Goal: Transaction & Acquisition: Purchase product/service

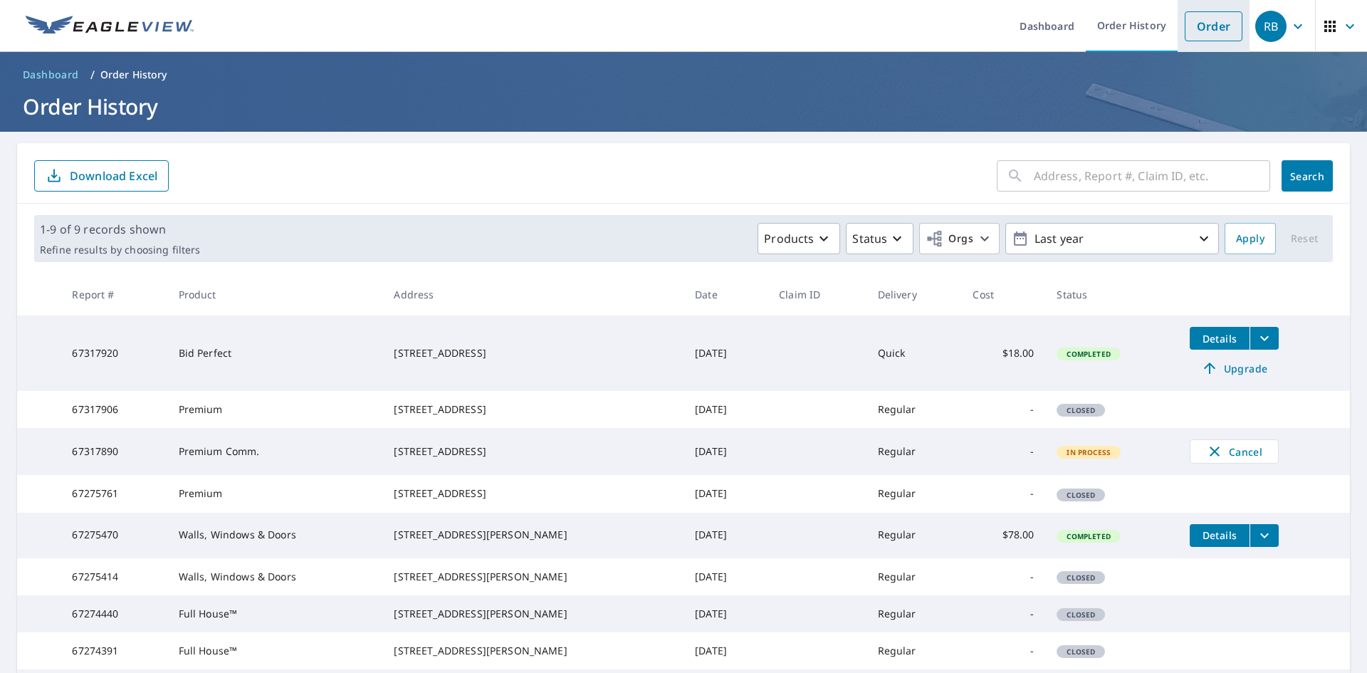
click at [1205, 35] on link "Order" at bounding box center [1213, 26] width 58 height 30
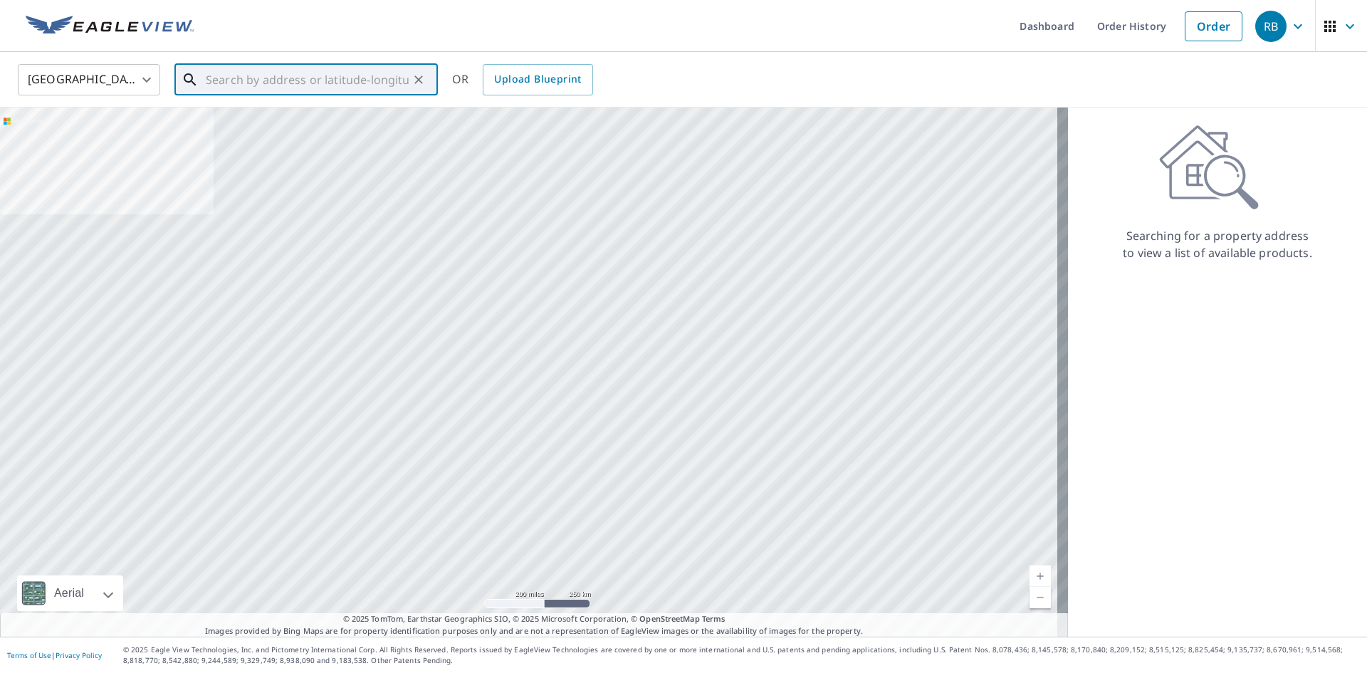
click at [241, 81] on input "text" at bounding box center [307, 80] width 203 height 40
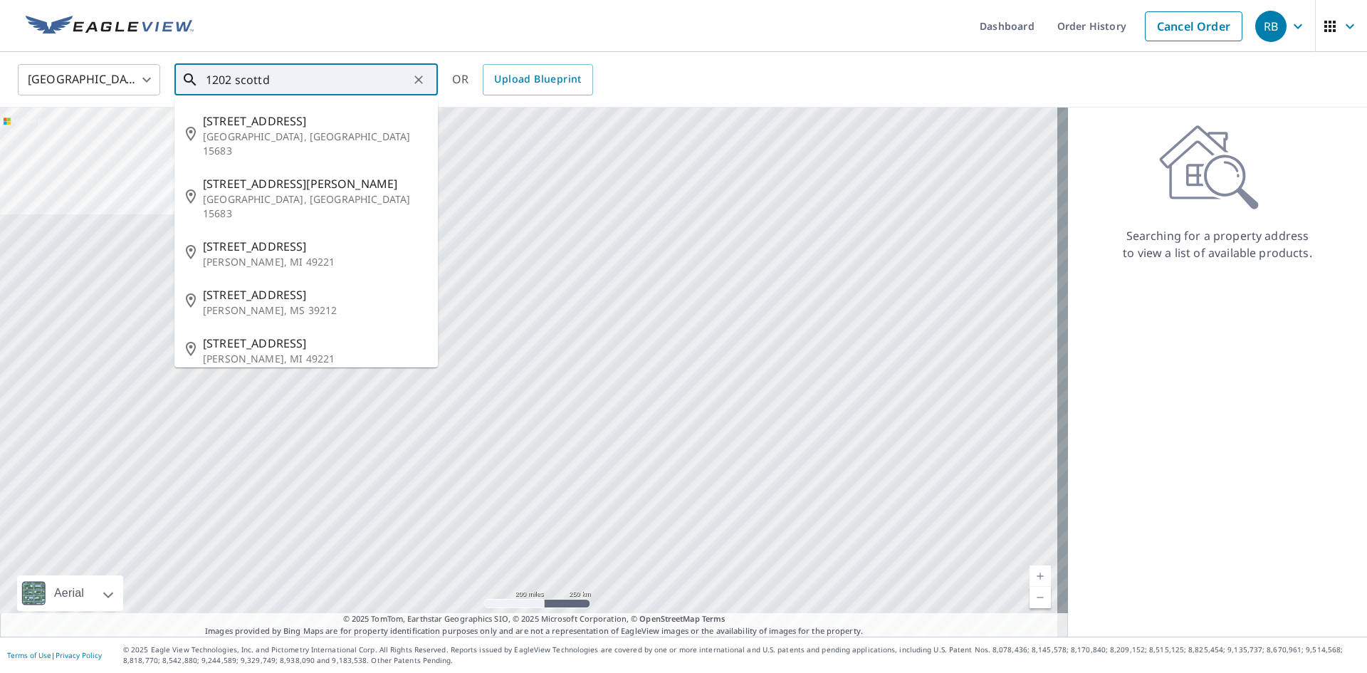
click at [293, 78] on input "1202 scottd" at bounding box center [307, 80] width 203 height 40
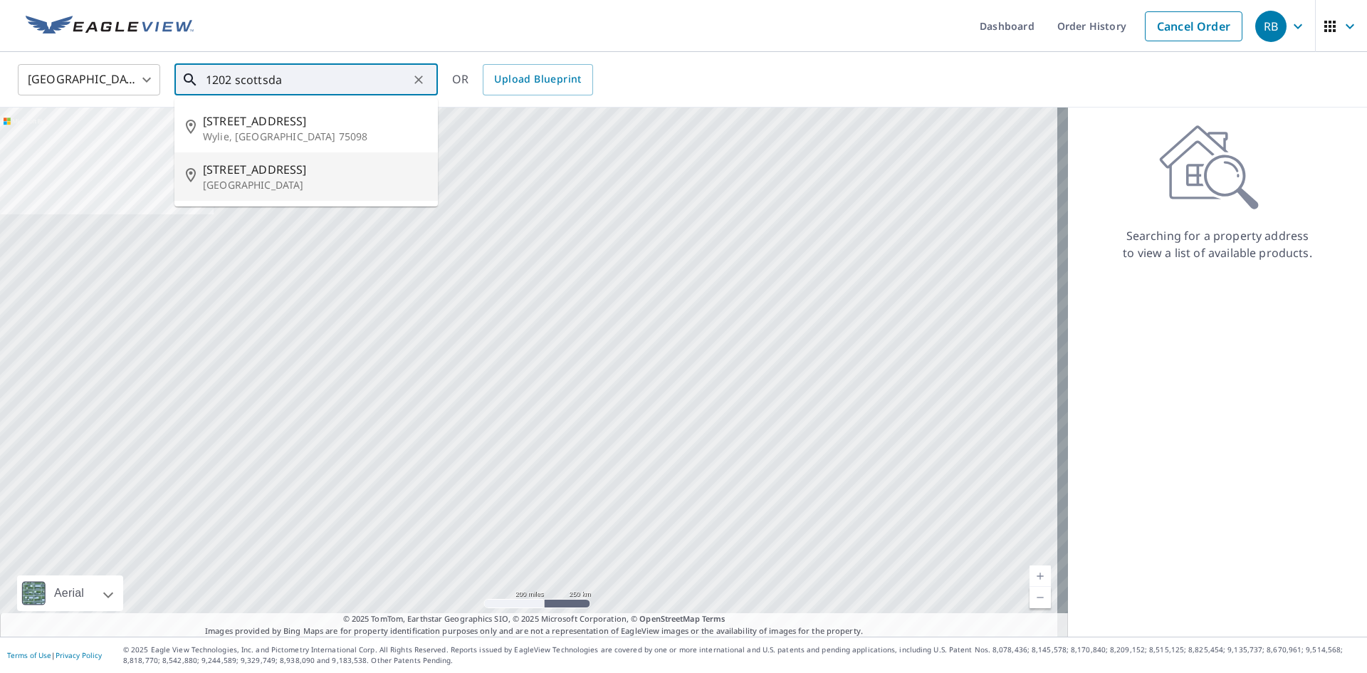
click at [322, 168] on span "[STREET_ADDRESS]" at bounding box center [314, 169] width 223 height 17
type input "[STREET_ADDRESS][PERSON_NAME]"
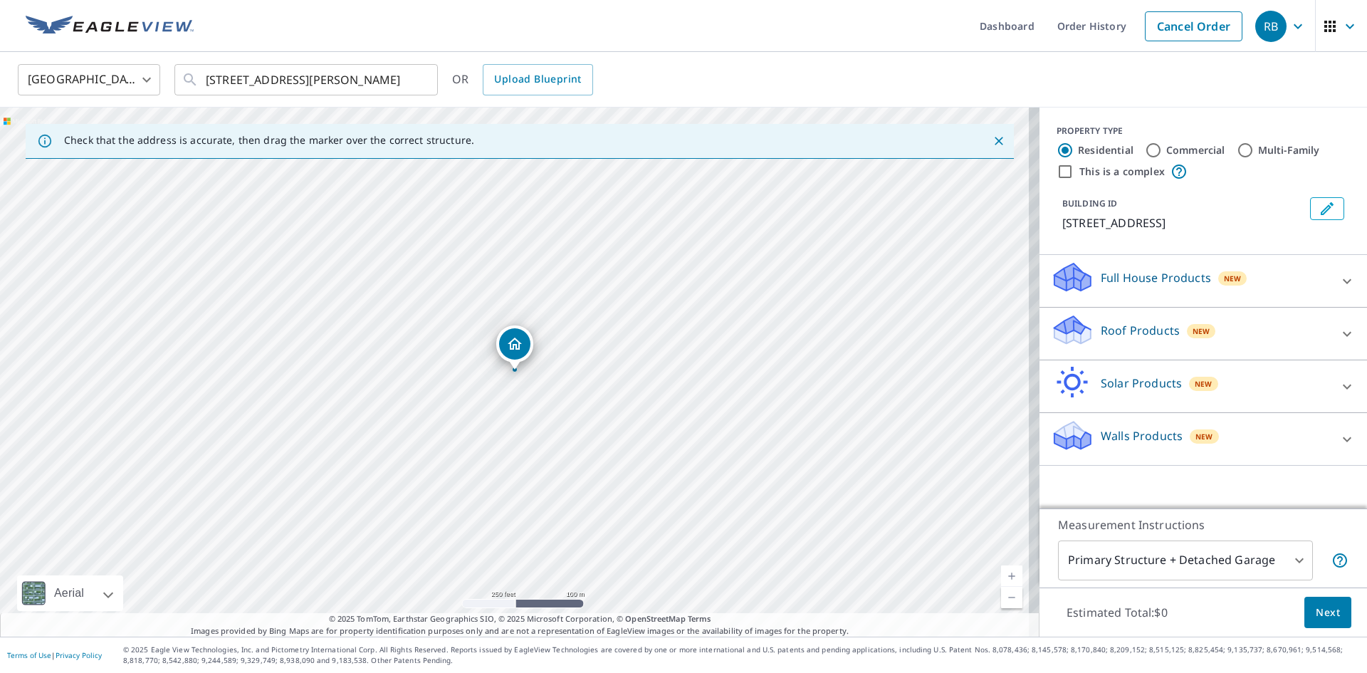
click at [1338, 342] on icon at bounding box center [1346, 333] width 17 height 17
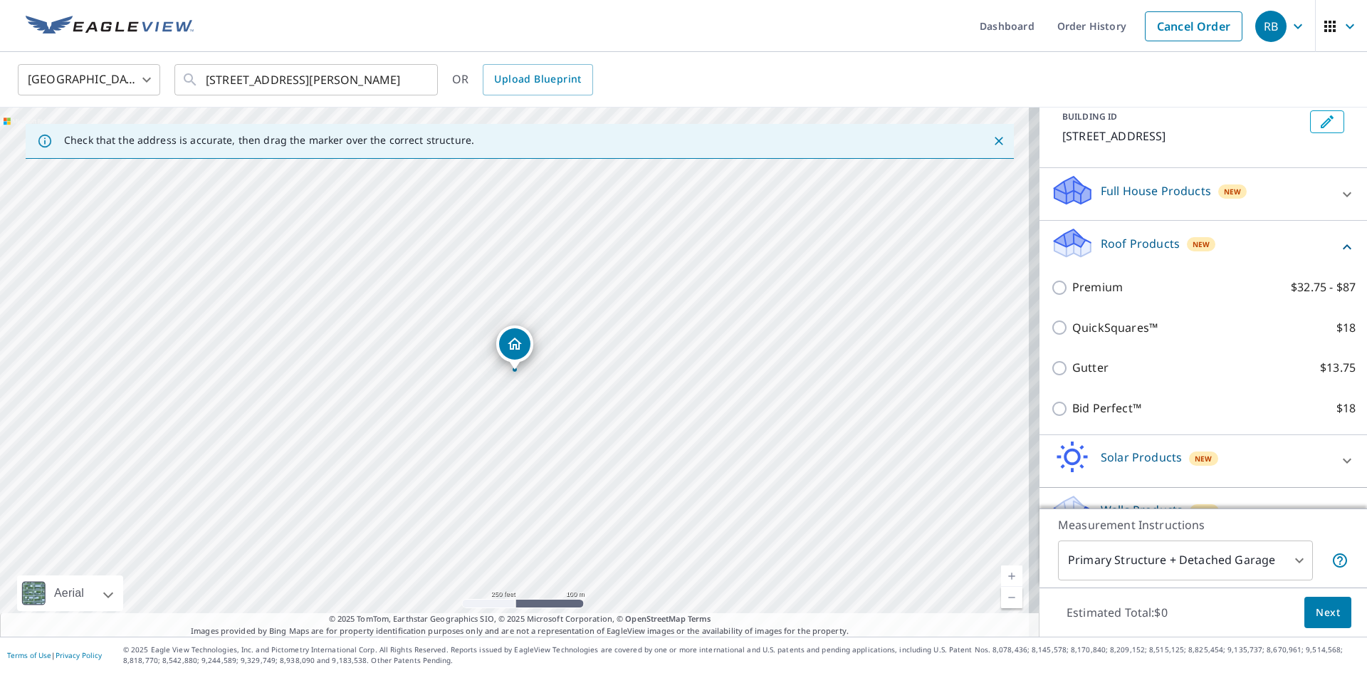
scroll to position [136, 0]
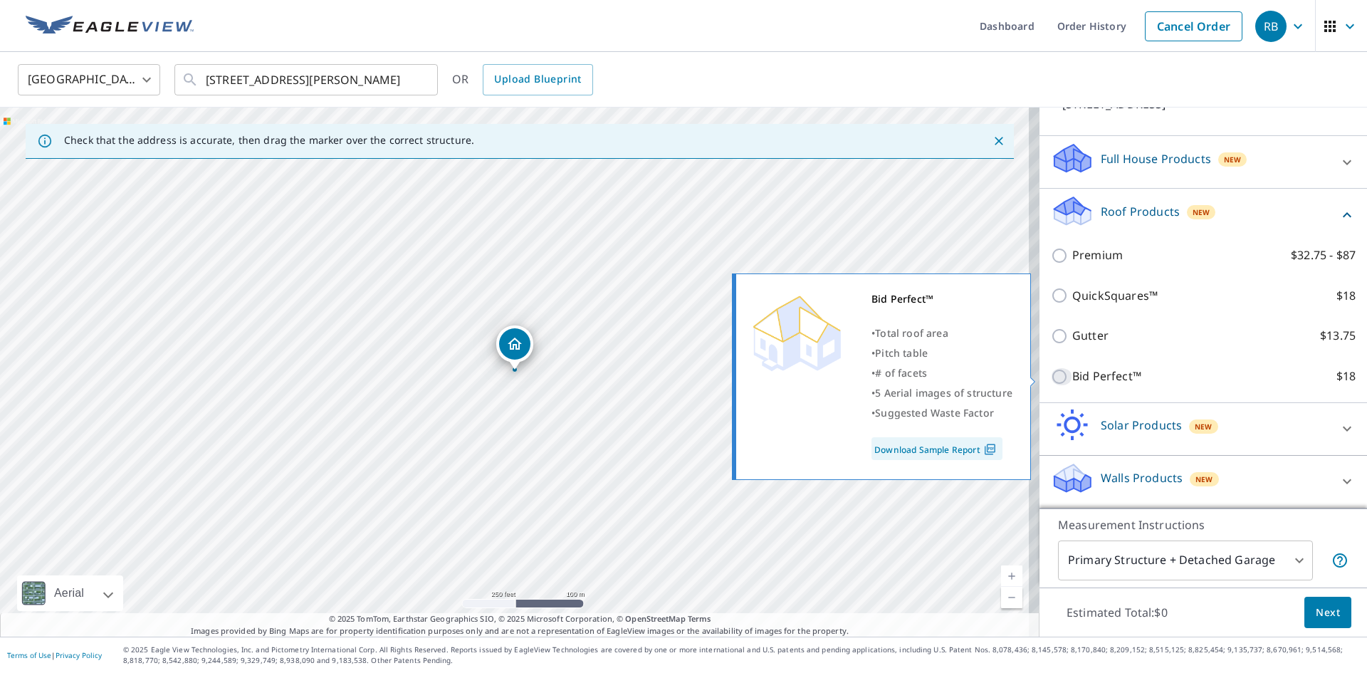
click at [1051, 374] on input "Bid Perfect™ $18" at bounding box center [1061, 376] width 21 height 17
checkbox input "true"
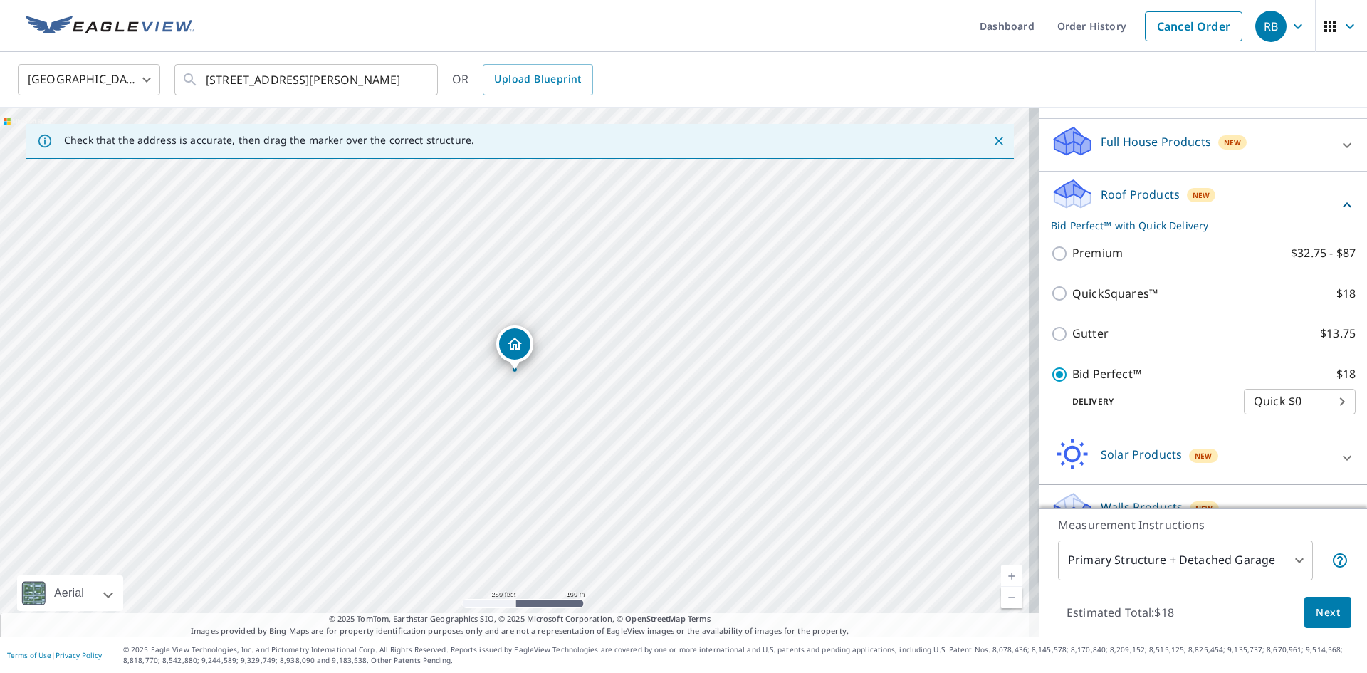
click at [1277, 421] on body "RB RB Dashboard Order History Cancel Order RB United States [GEOGRAPHIC_DATA] ​…" at bounding box center [683, 336] width 1367 height 673
click at [1277, 421] on li "Quick $0" at bounding box center [1278, 419] width 112 height 26
click at [1316, 611] on span "Next" at bounding box center [1327, 613] width 24 height 18
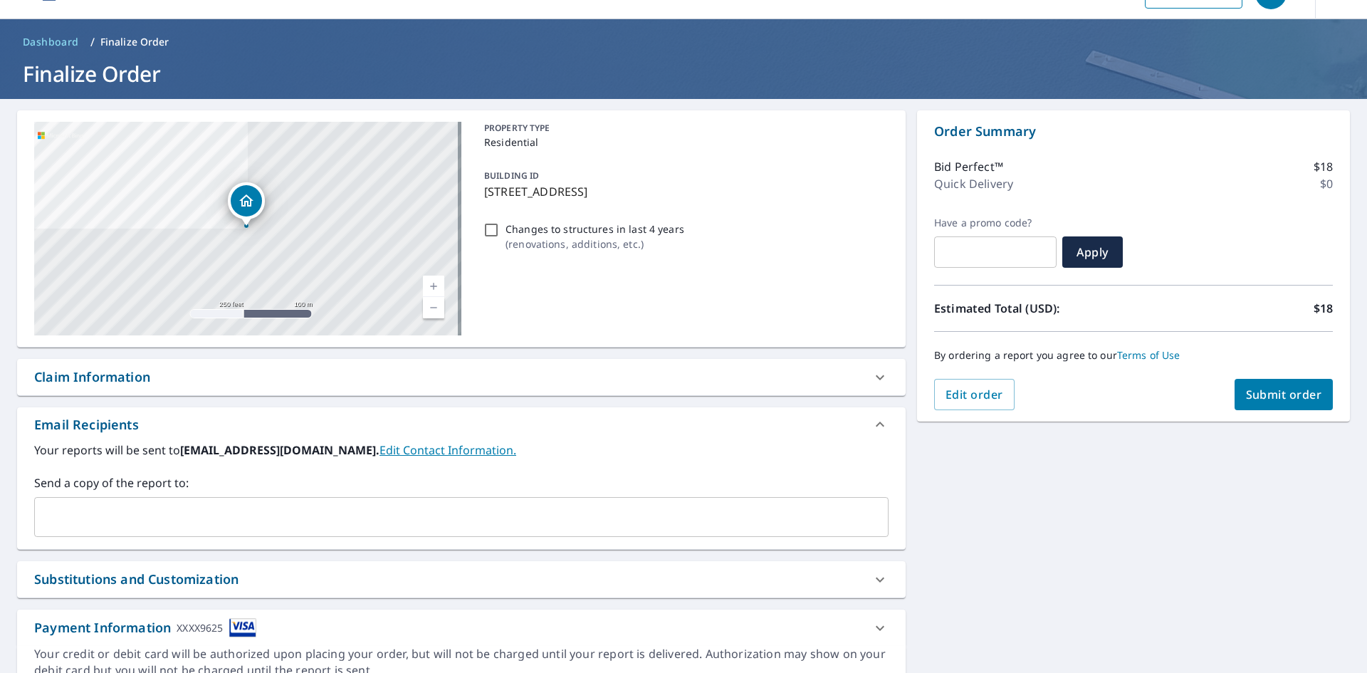
scroll to position [98, 0]
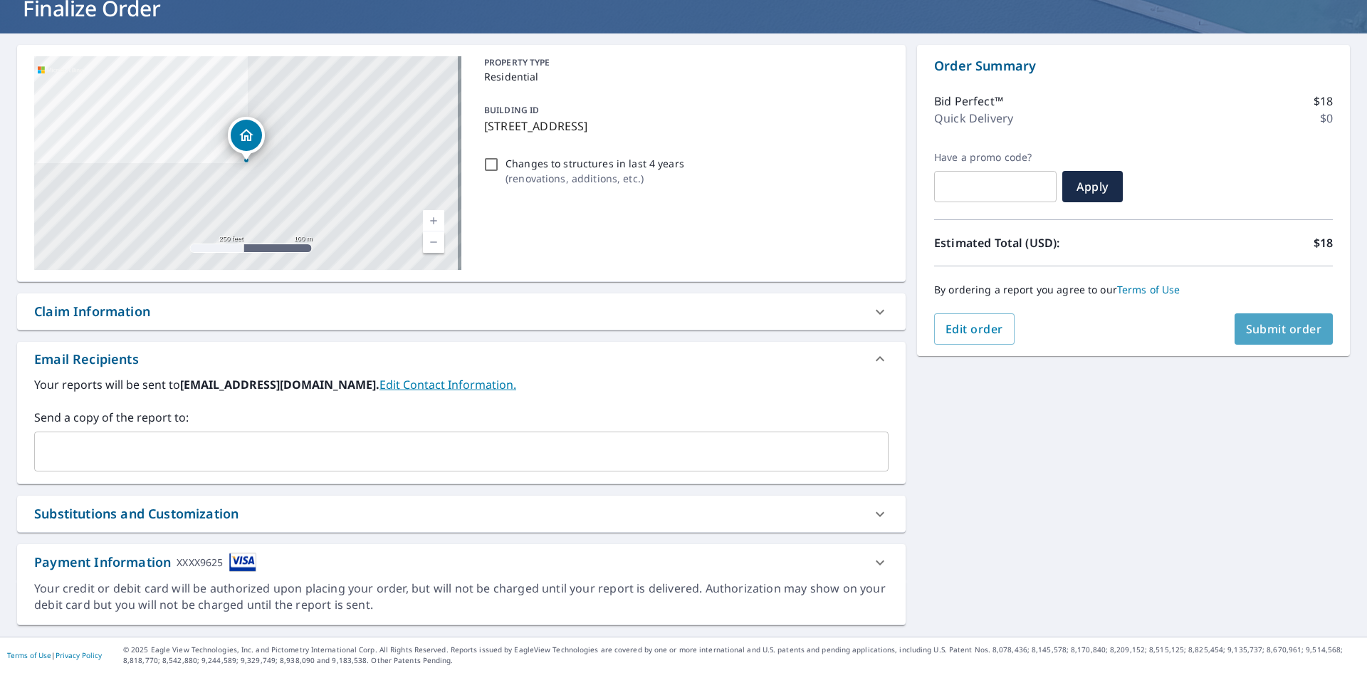
click at [1282, 327] on span "Submit order" at bounding box center [1284, 329] width 76 height 16
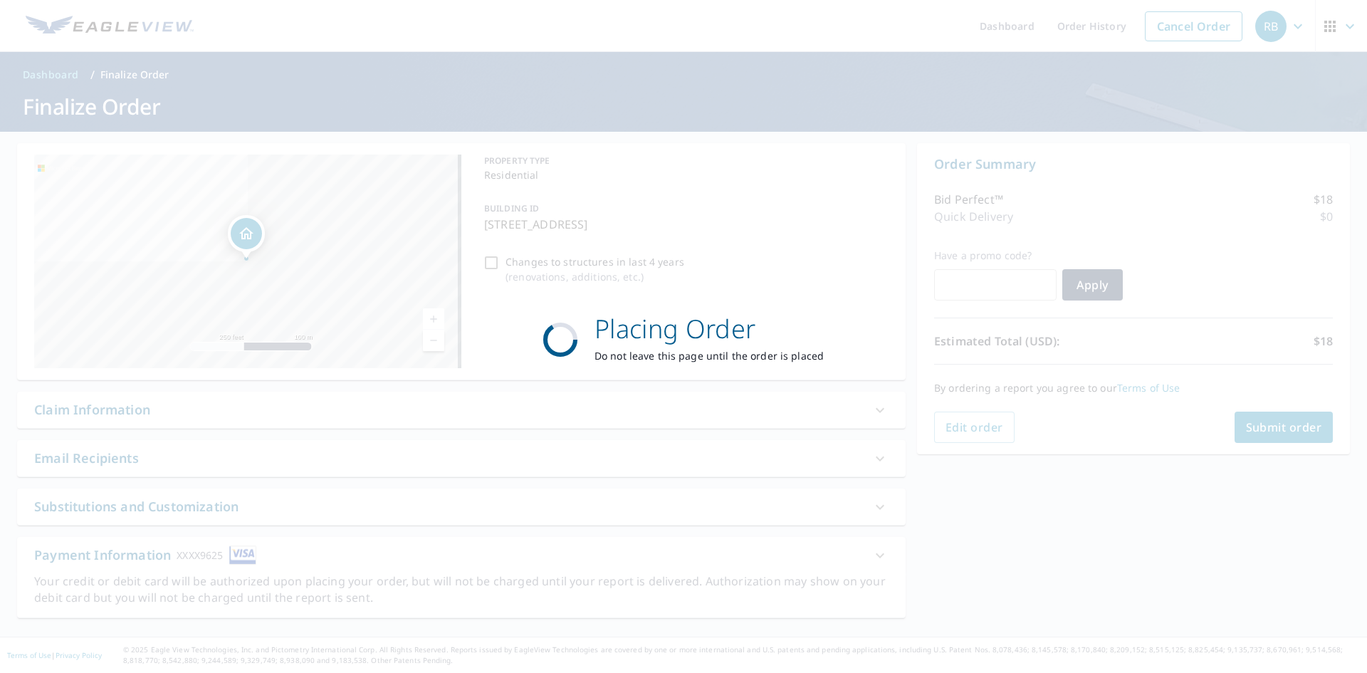
scroll to position [0, 0]
